Goal: Task Accomplishment & Management: Complete application form

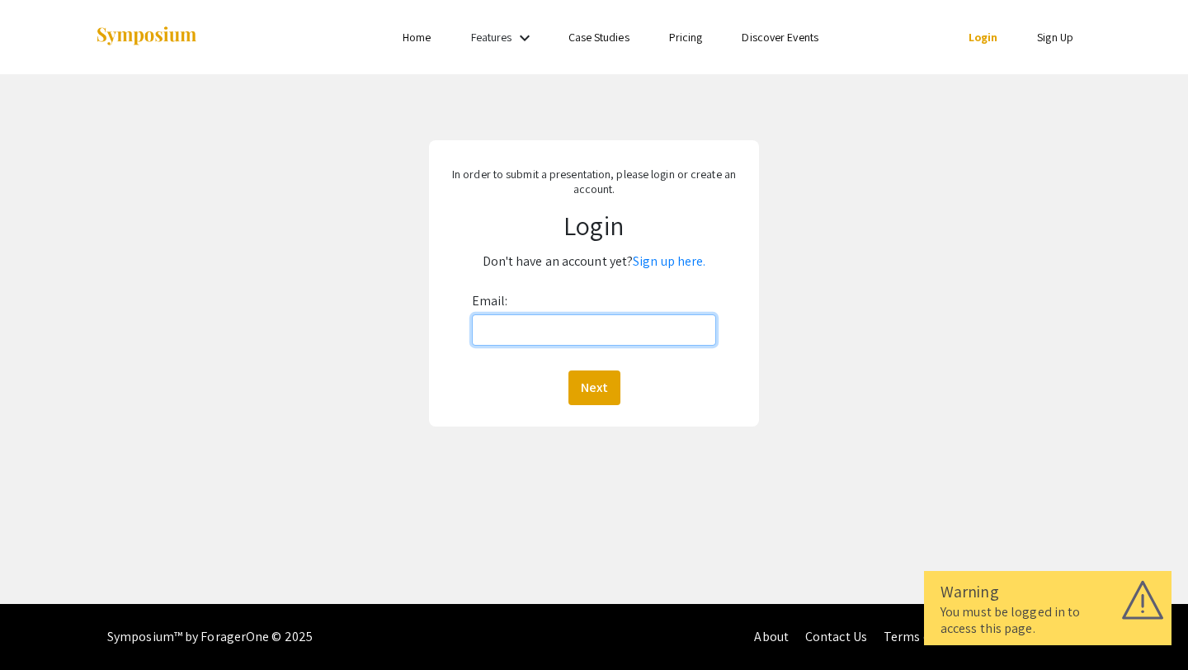
click at [545, 332] on input "Email:" at bounding box center [594, 329] width 245 height 31
click at [642, 266] on link "Sign up here." at bounding box center [669, 261] width 73 height 17
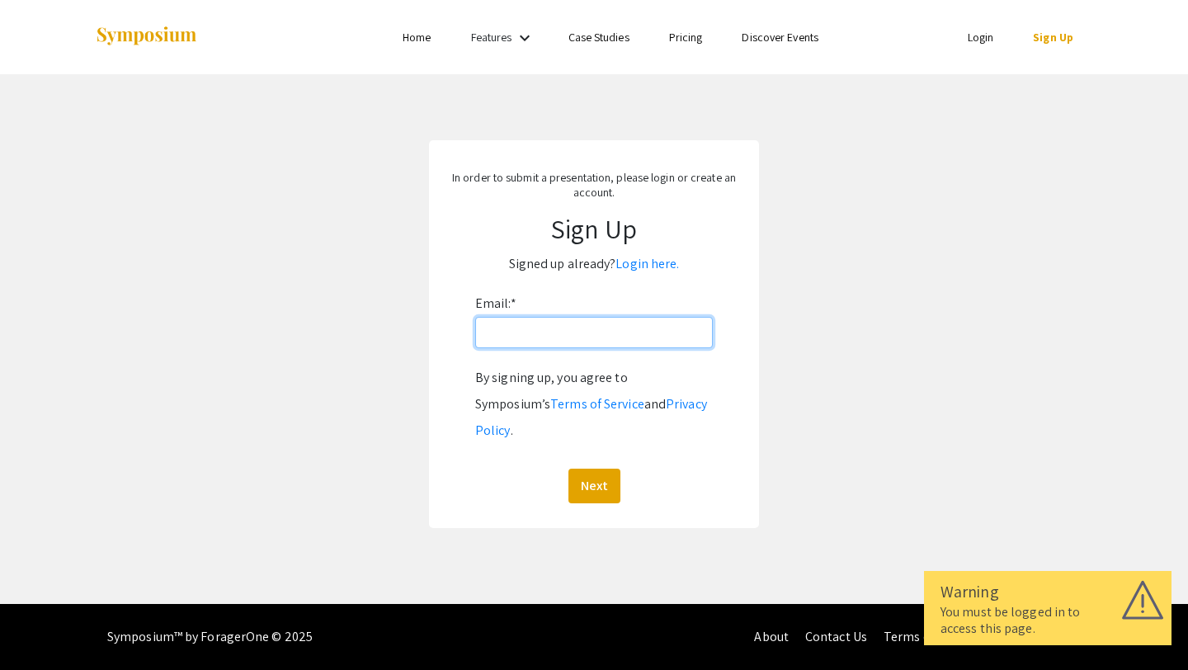
click at [615, 336] on input "Email: *" at bounding box center [594, 332] width 238 height 31
type input "[EMAIL_ADDRESS][DOMAIN_NAME]"
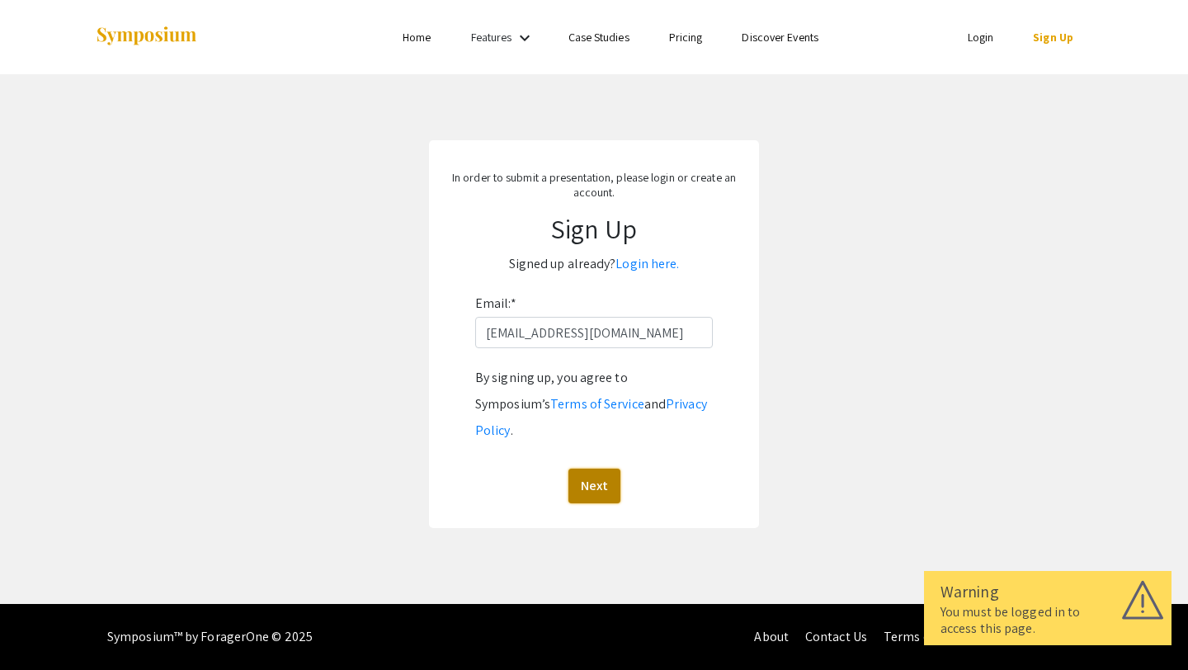
click at [610, 469] on button "Next" at bounding box center [595, 486] width 52 height 35
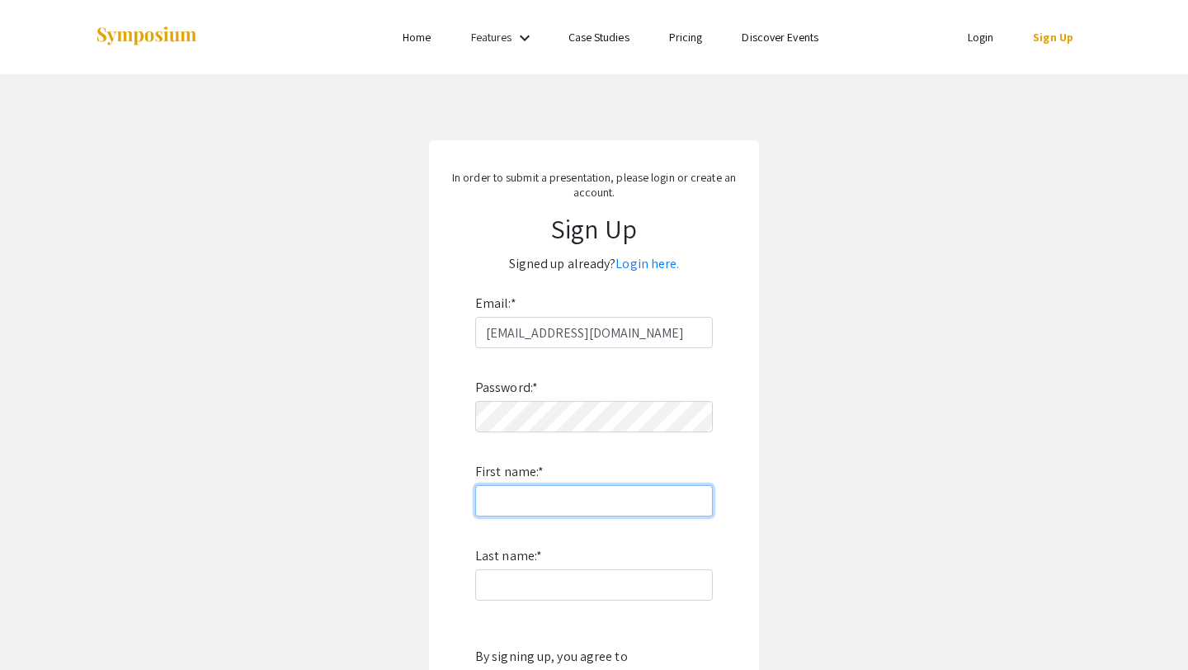
click at [604, 497] on input "First name: *" at bounding box center [594, 500] width 238 height 31
type input "i"
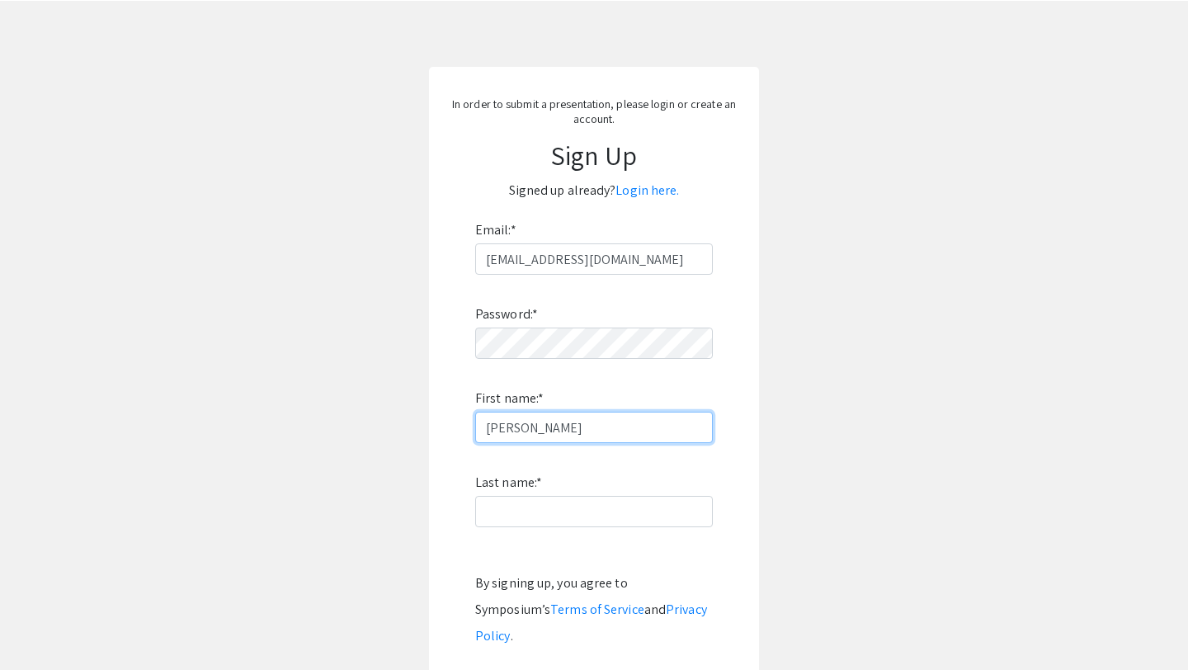
scroll to position [93, 0]
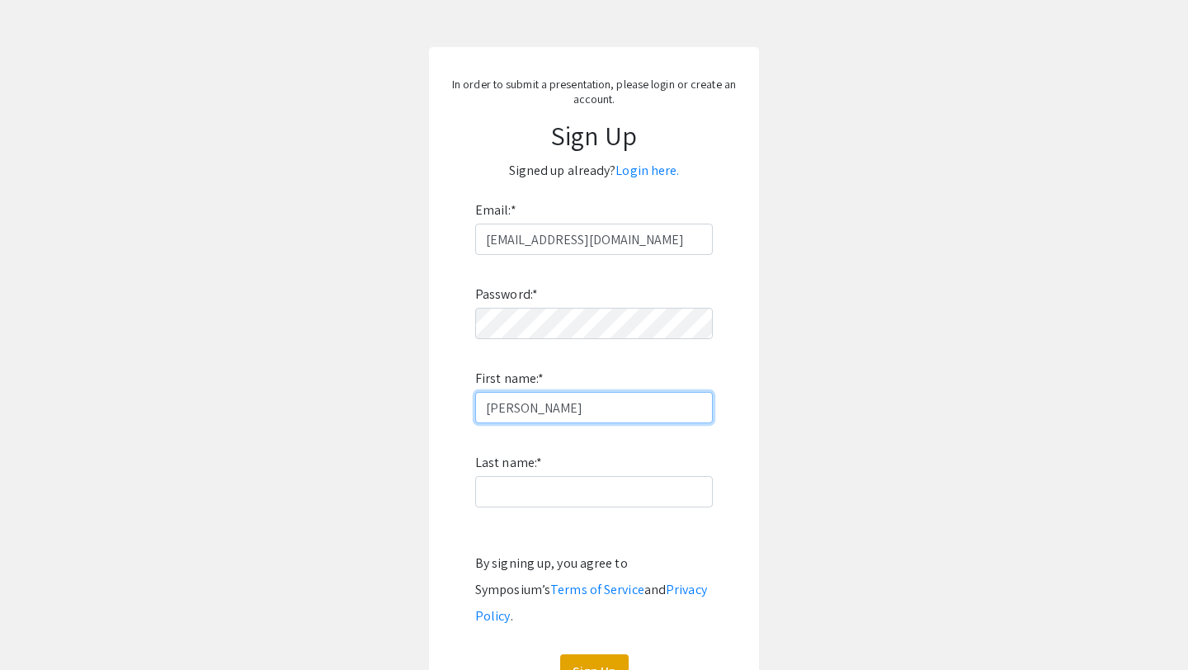
type input "Liza"
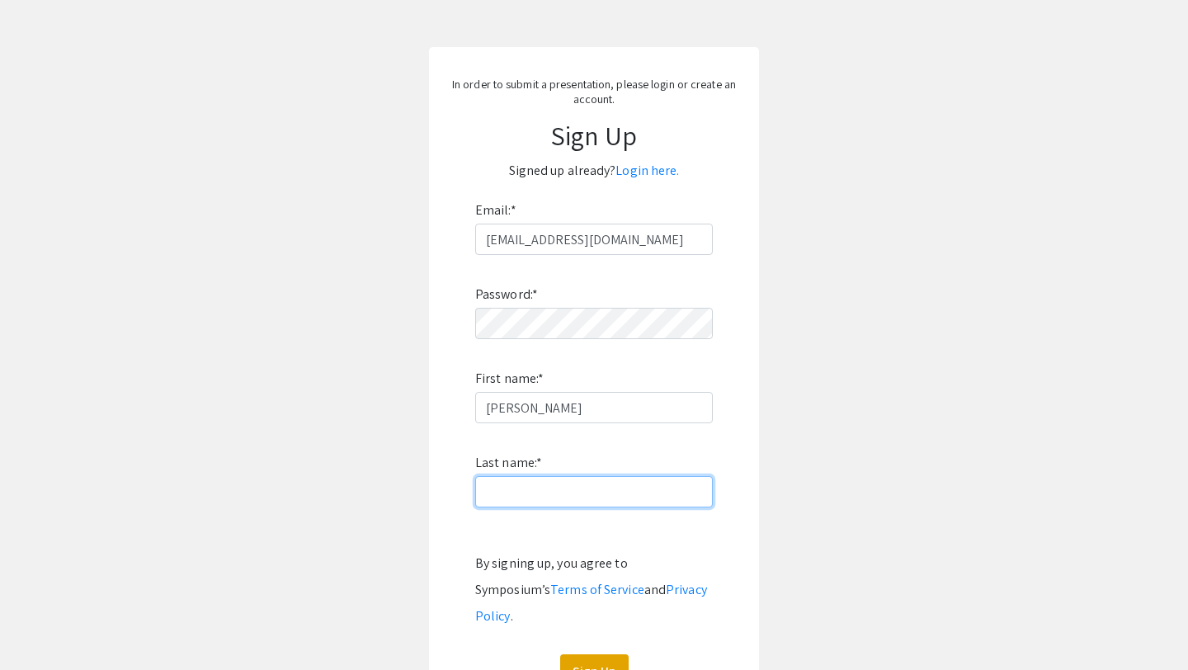
click at [585, 484] on input "Last name: *" at bounding box center [594, 491] width 238 height 31
type input "Grossman"
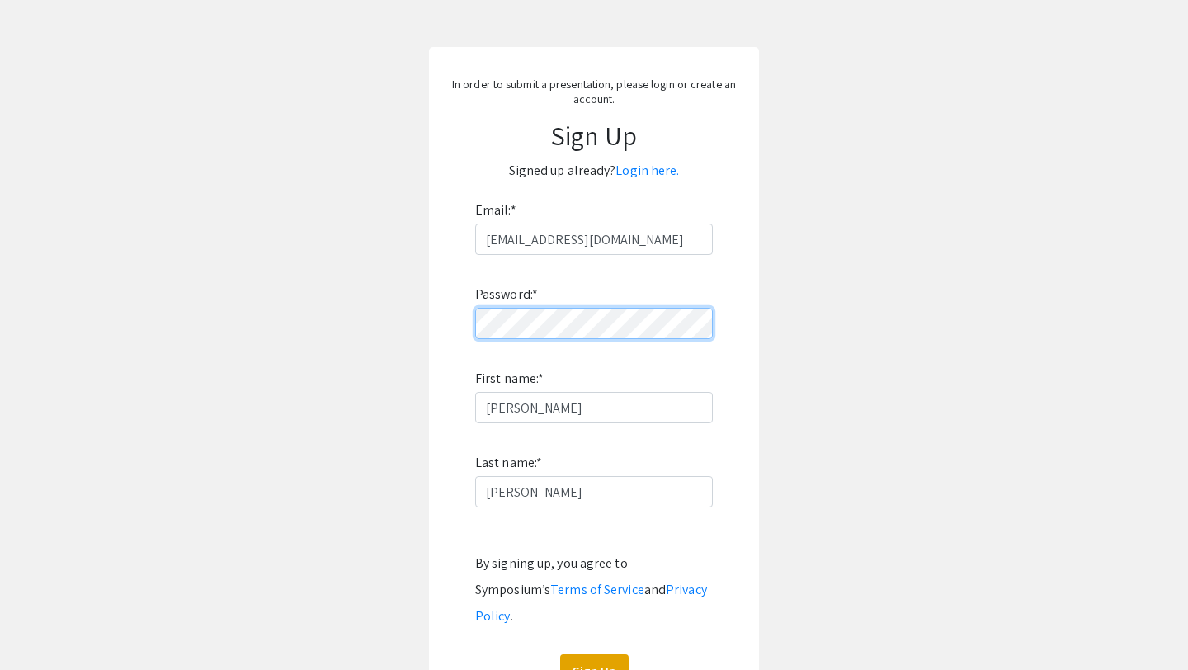
click at [447, 329] on form "Email: * ljgrossman@mix.wvu.edu Password: * First name: * Liza Last name: * Gro…" at bounding box center [594, 443] width 297 height 492
click button "Sign Up" at bounding box center [594, 671] width 68 height 35
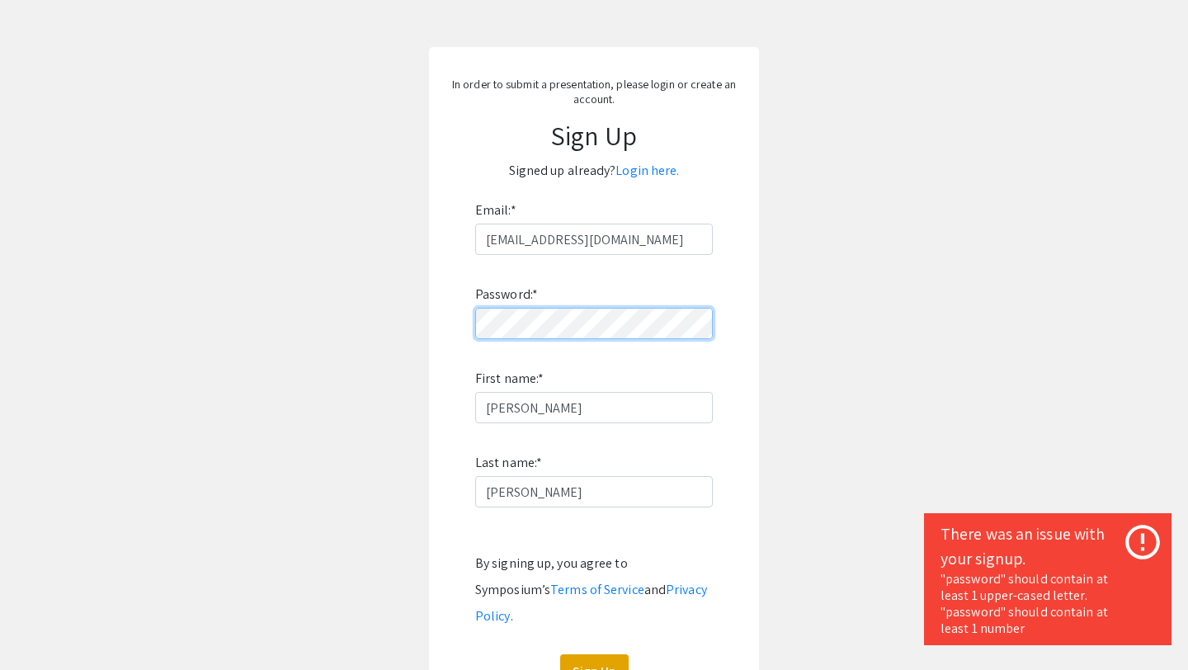
click at [453, 333] on form "Email: * ljgrossman@mix.wvu.edu Password: * First name: * Liza Last name: * Gro…" at bounding box center [594, 443] width 297 height 492
click at [448, 326] on form "Email: * ljgrossman@mix.wvu.edu Password: * First name: * Liza Last name: * Gro…" at bounding box center [594, 443] width 297 height 492
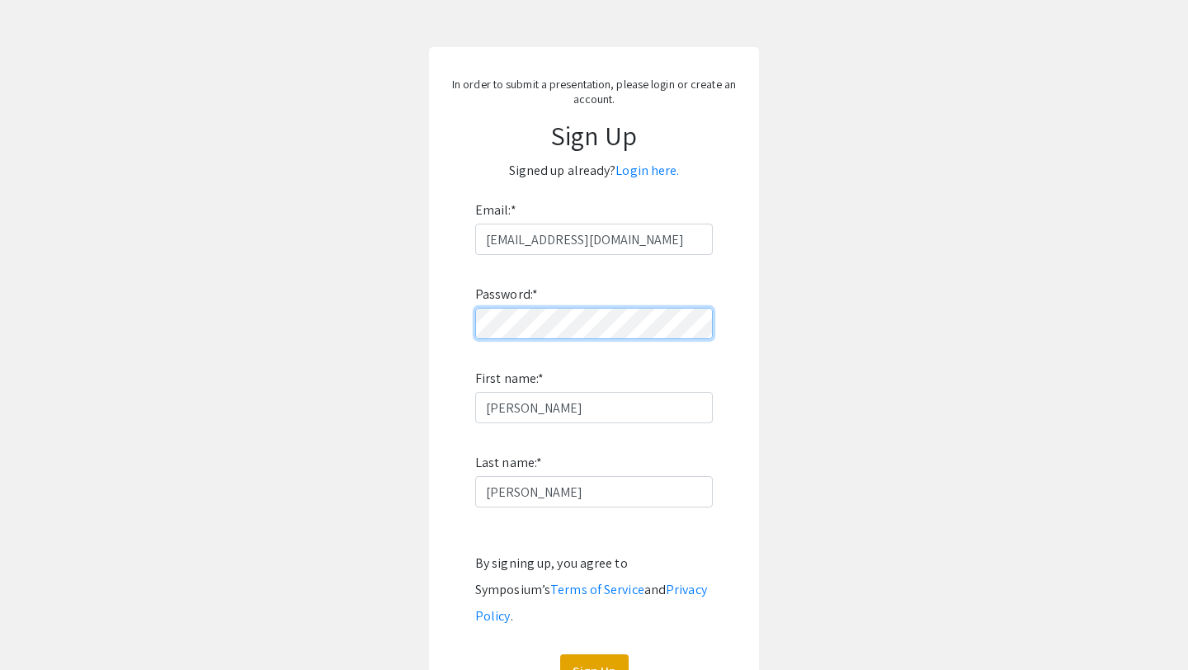
click button "Sign Up" at bounding box center [594, 671] width 68 height 35
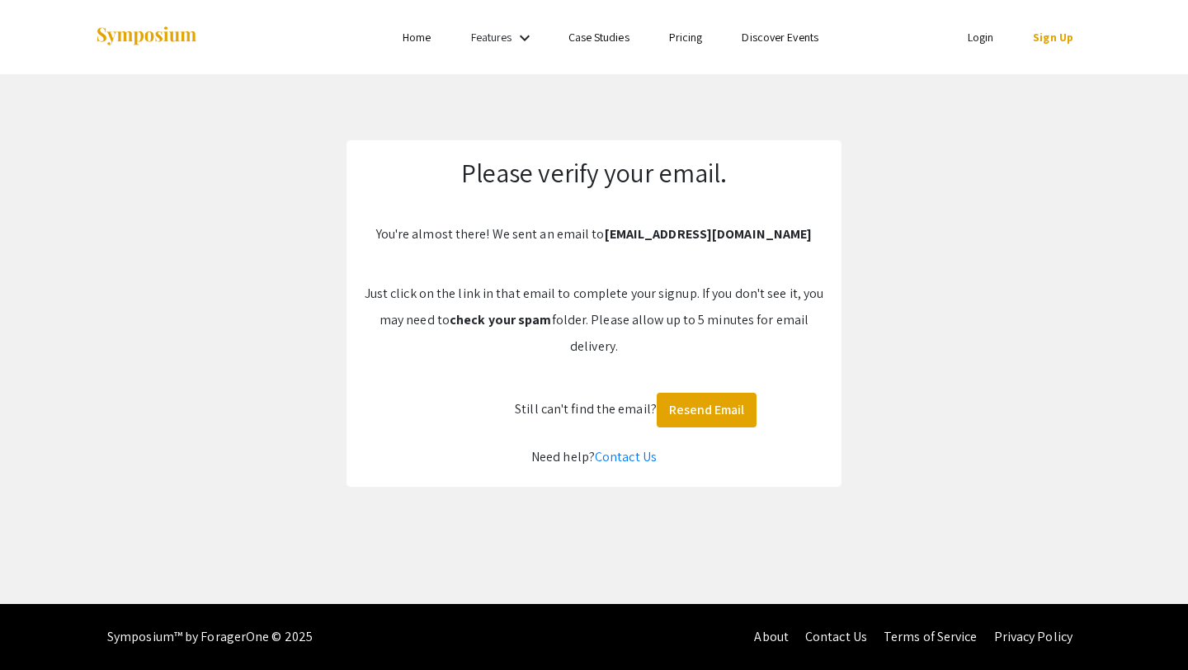
scroll to position [0, 0]
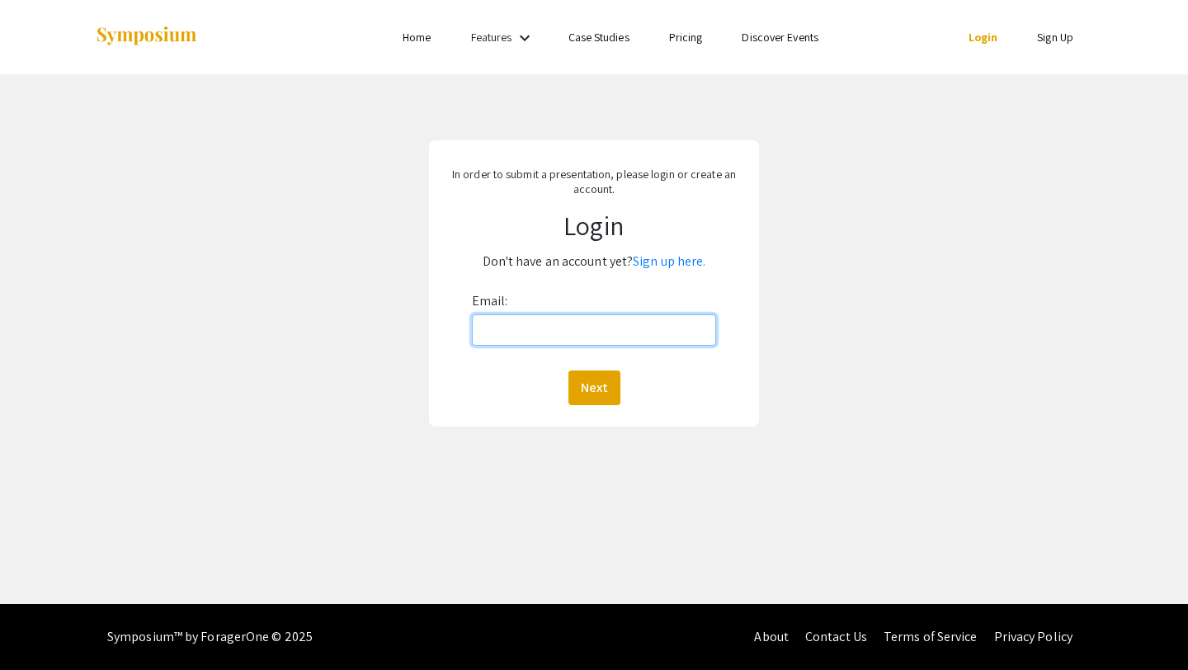
click at [541, 328] on input "Email:" at bounding box center [594, 329] width 245 height 31
type input "[EMAIL_ADDRESS][DOMAIN_NAME]"
click at [595, 382] on button "Next" at bounding box center [595, 388] width 52 height 35
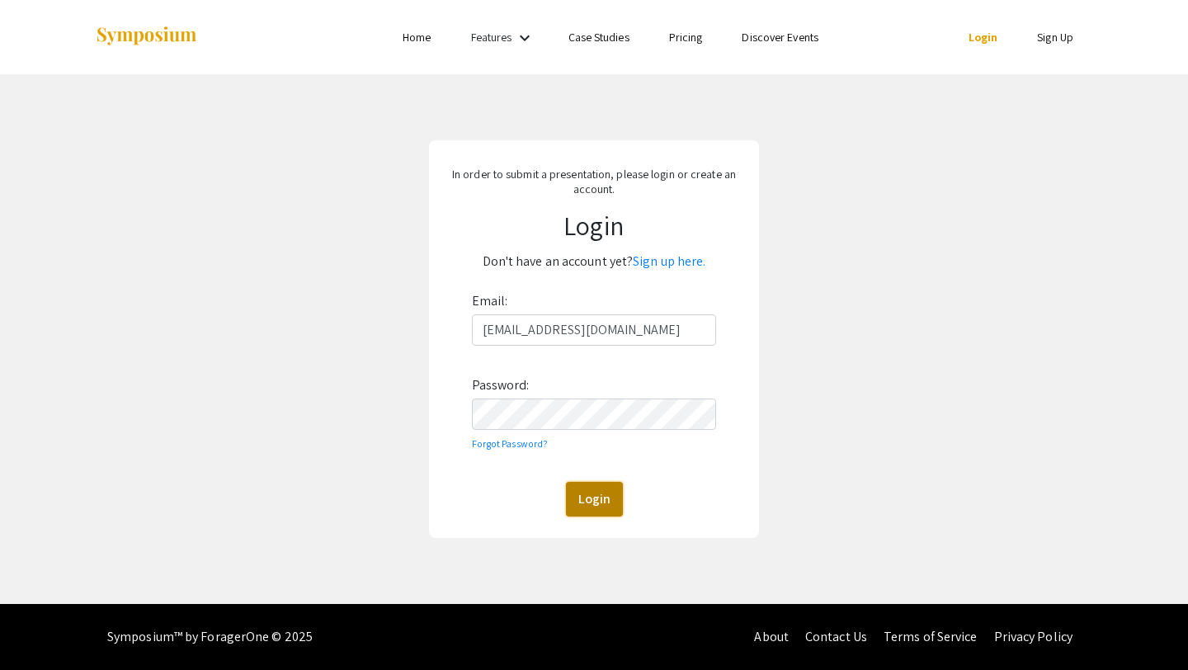
click at [589, 511] on button "Login" at bounding box center [594, 499] width 57 height 35
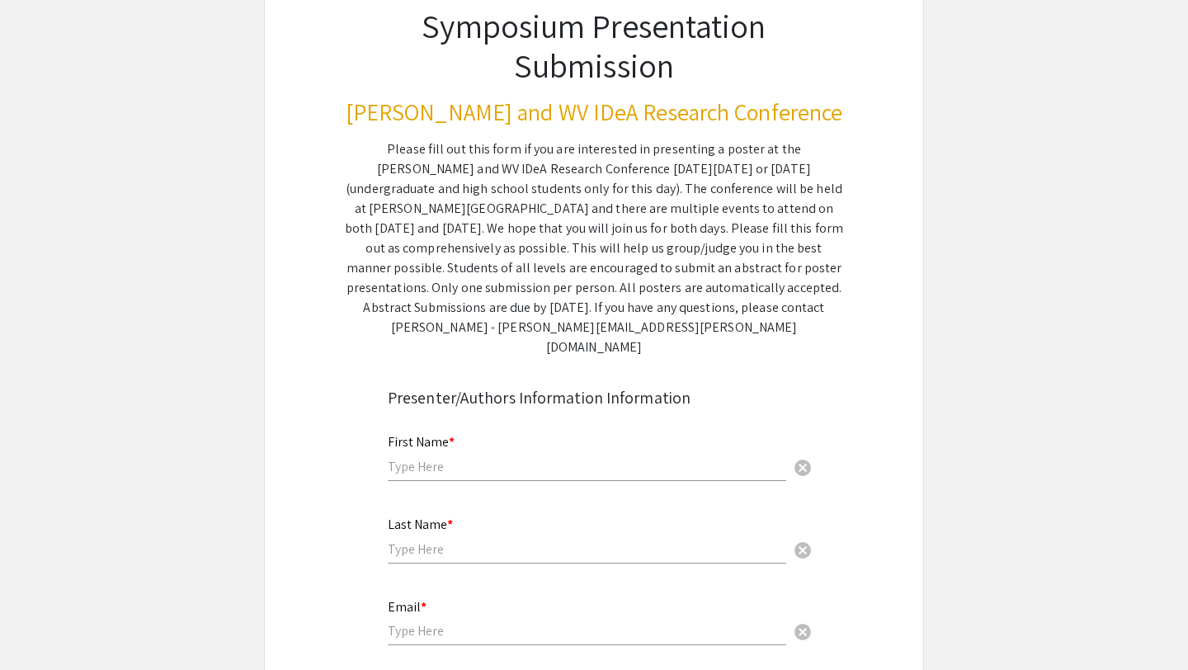
scroll to position [214, 0]
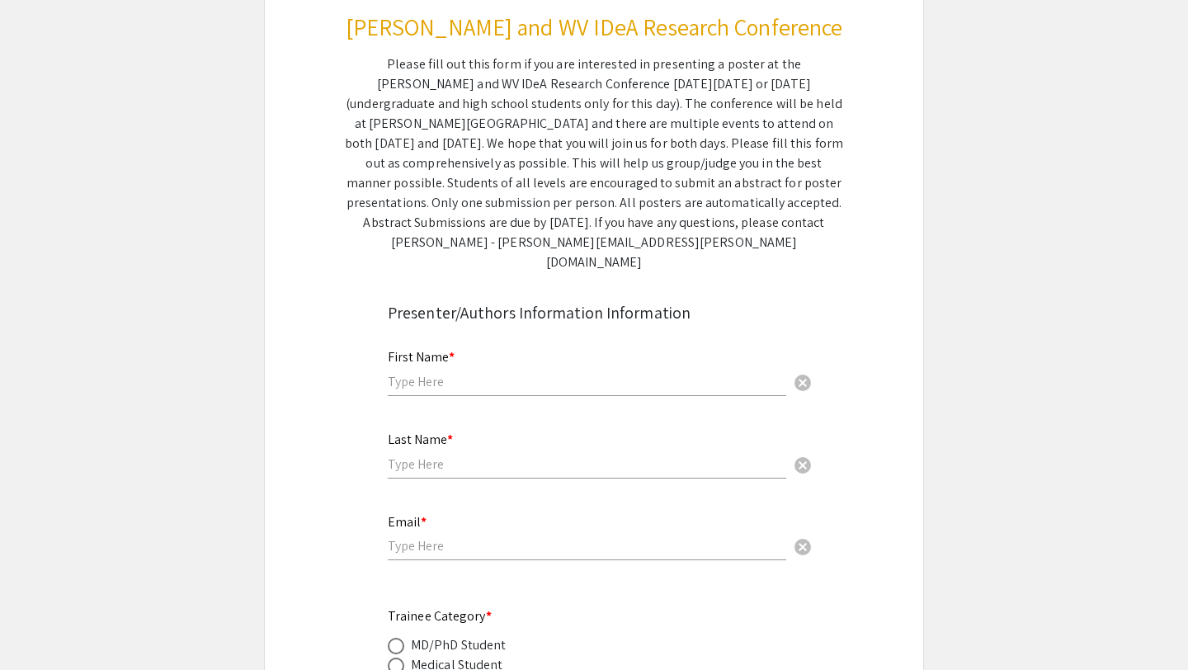
click at [512, 373] on input "text" at bounding box center [587, 381] width 399 height 17
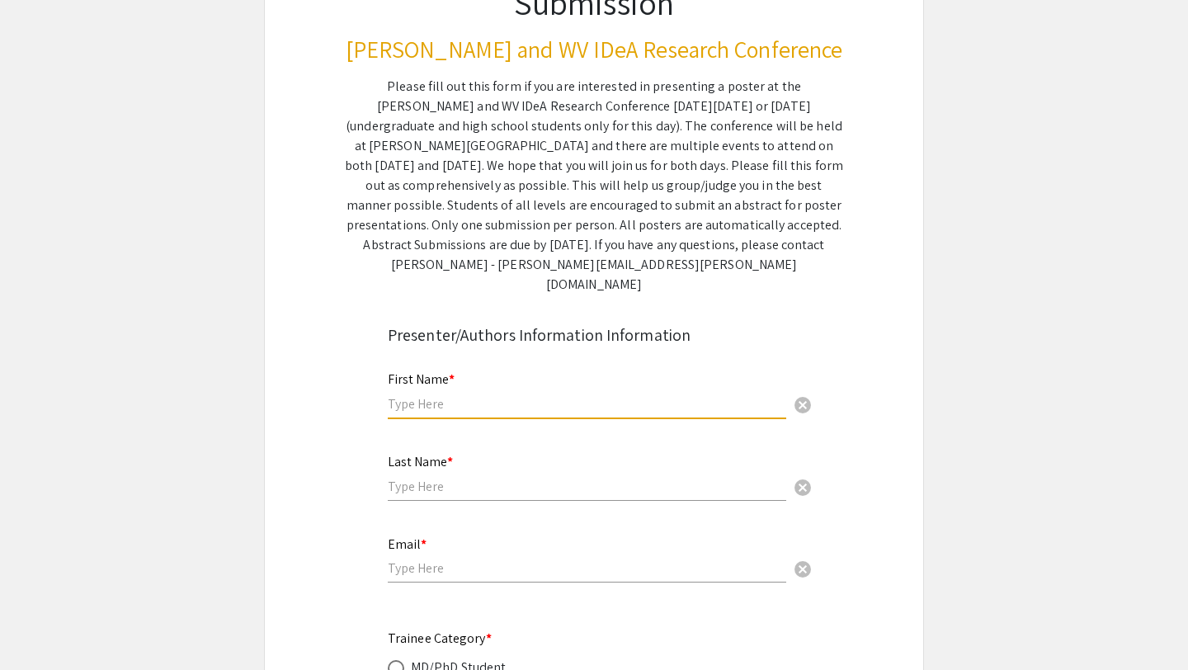
scroll to position [191, 0]
